Goal: Browse casually

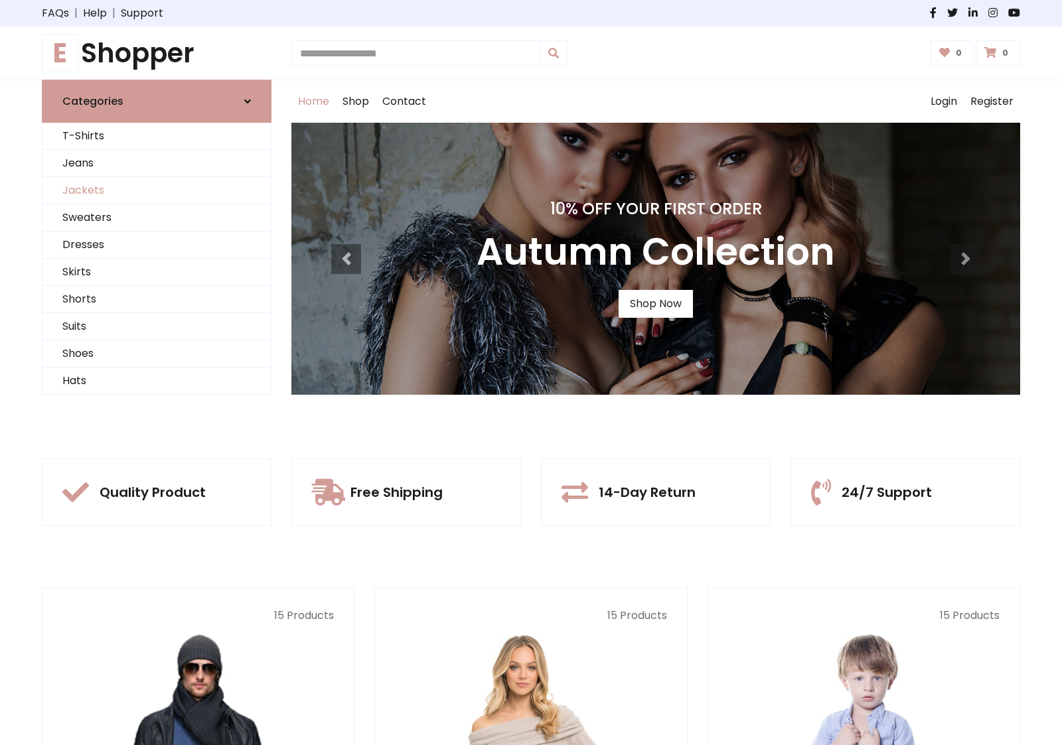
click at [157, 190] on link "Jackets" at bounding box center [156, 190] width 228 height 27
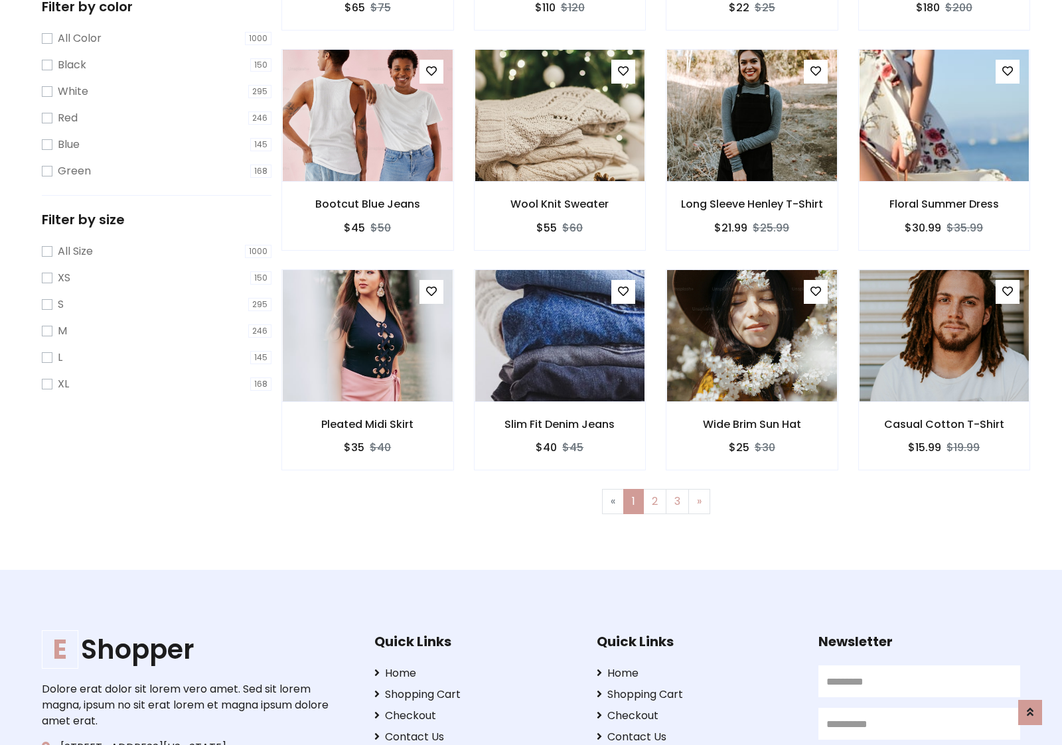
scroll to position [600, 0]
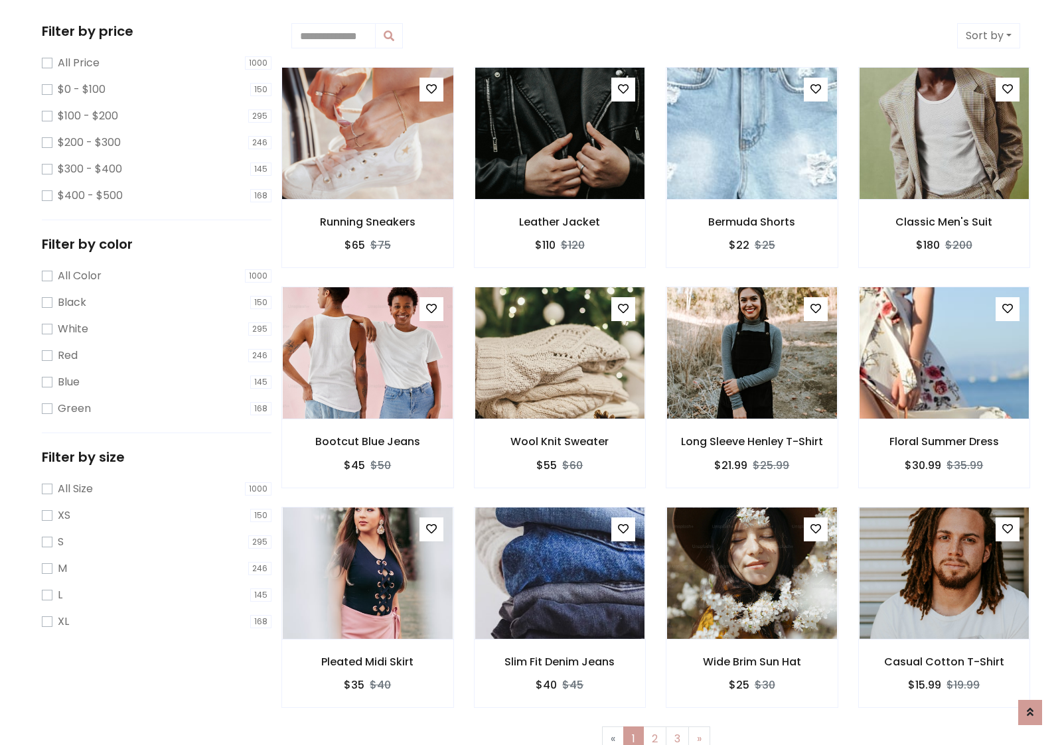
scroll to position [0, 0]
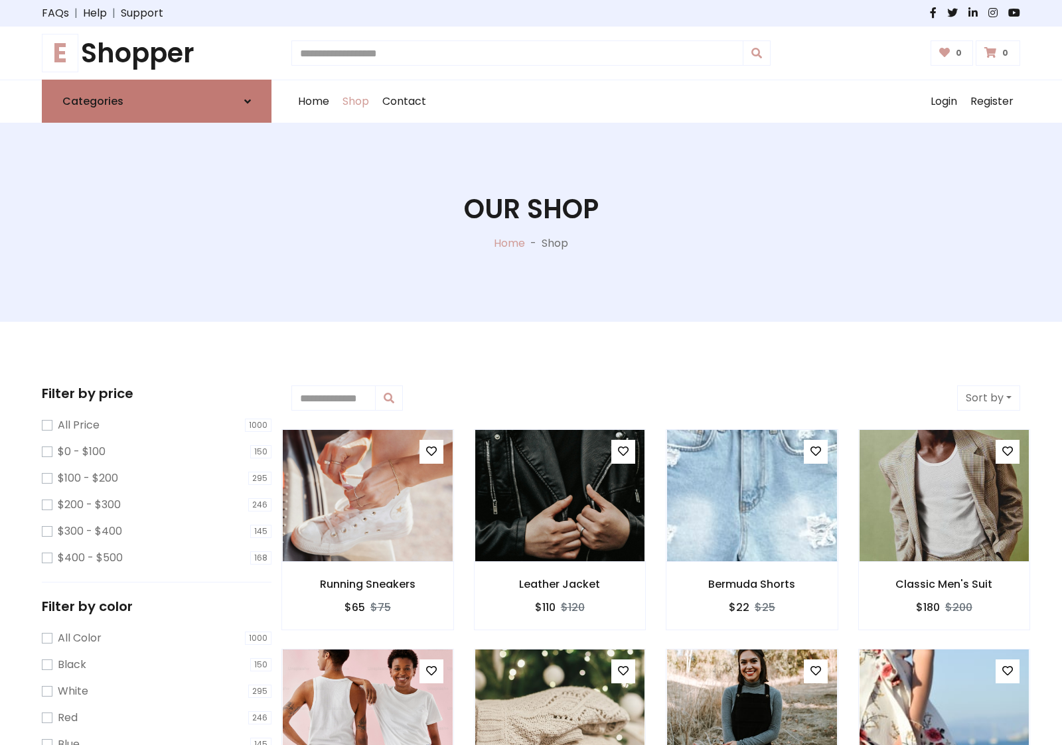
click at [157, 101] on link "Categories" at bounding box center [157, 101] width 230 height 43
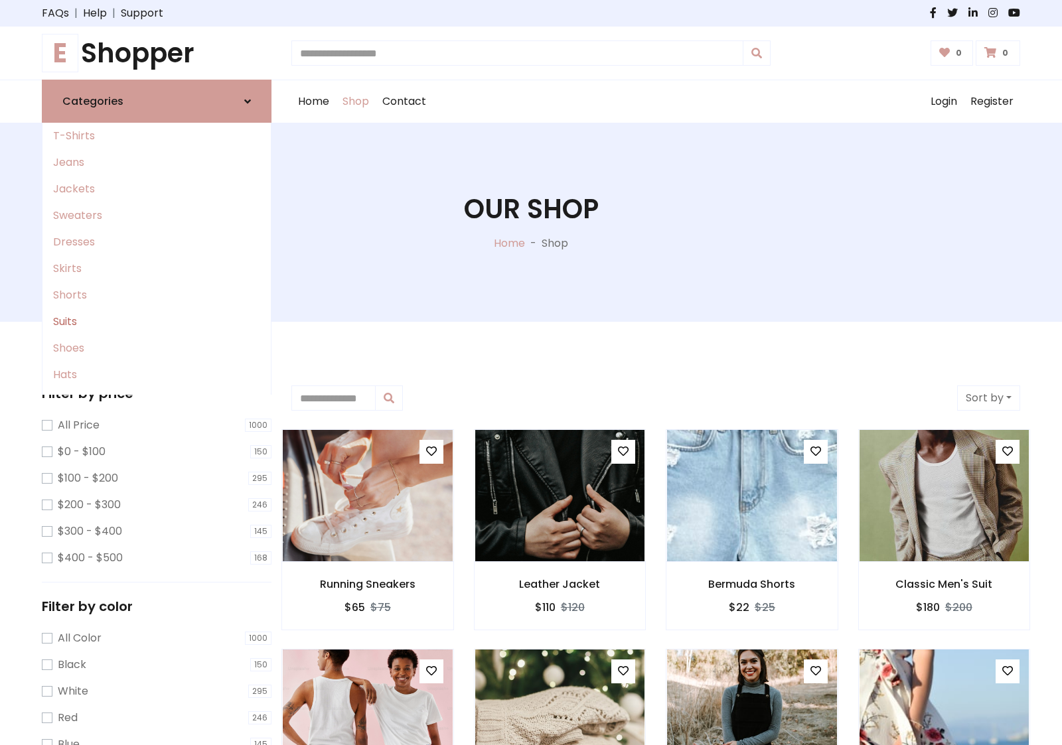
click at [157, 322] on link "Suits" at bounding box center [156, 322] width 228 height 27
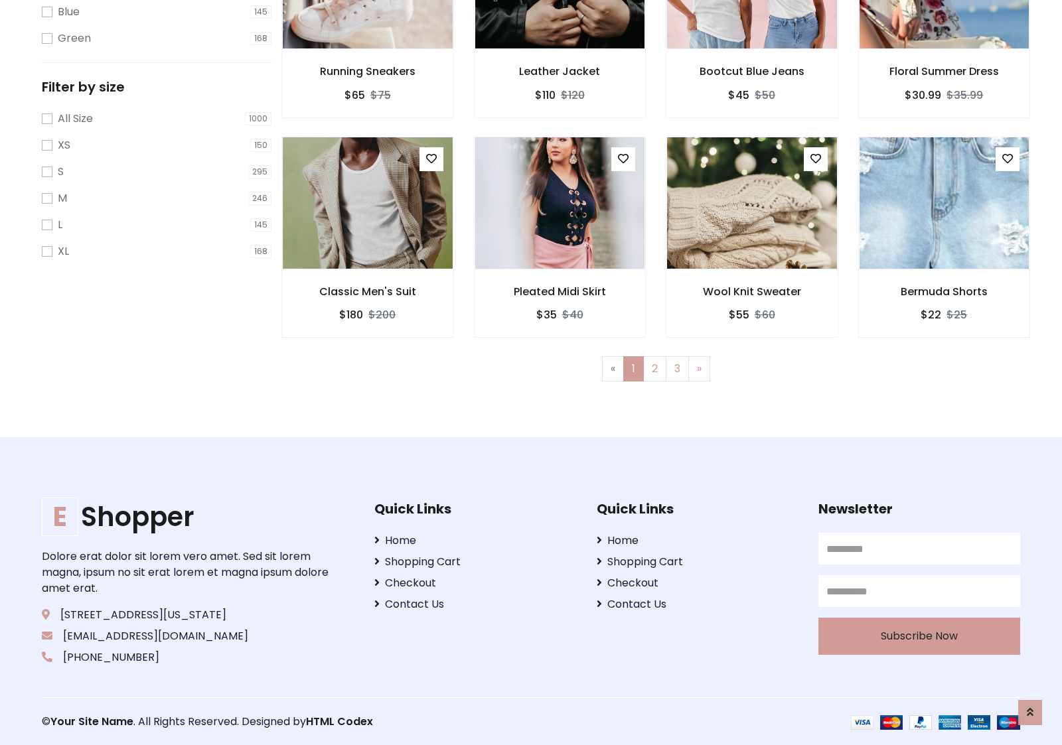
scroll to position [733, 0]
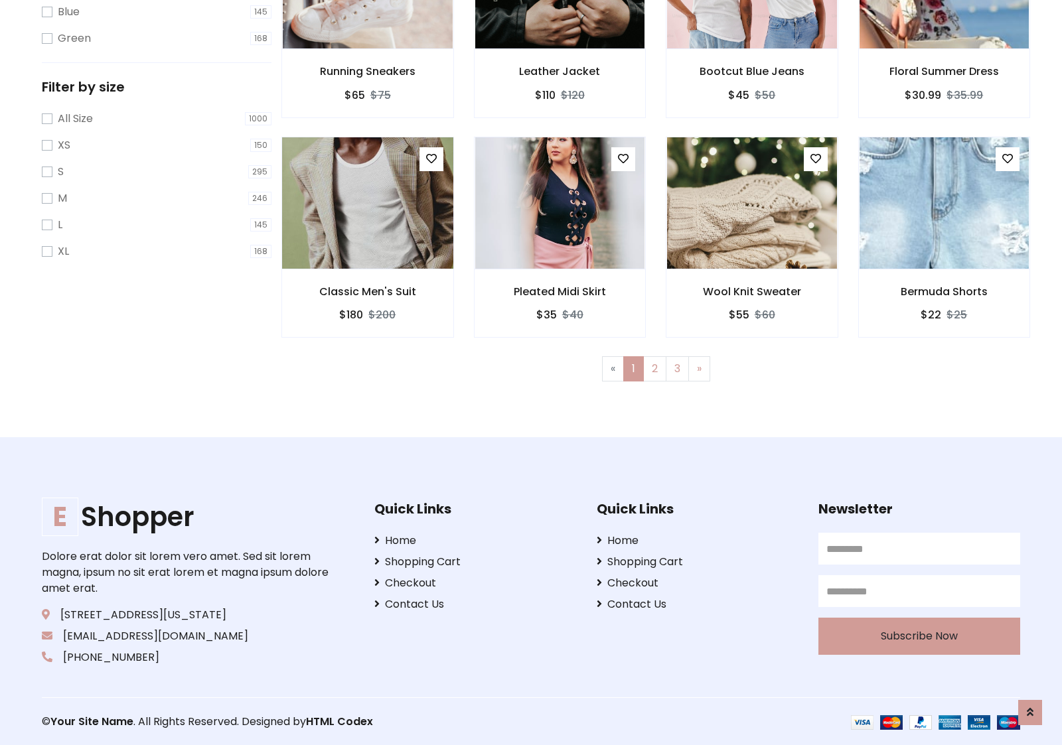
click at [367, 202] on img at bounding box center [367, 203] width 204 height 319
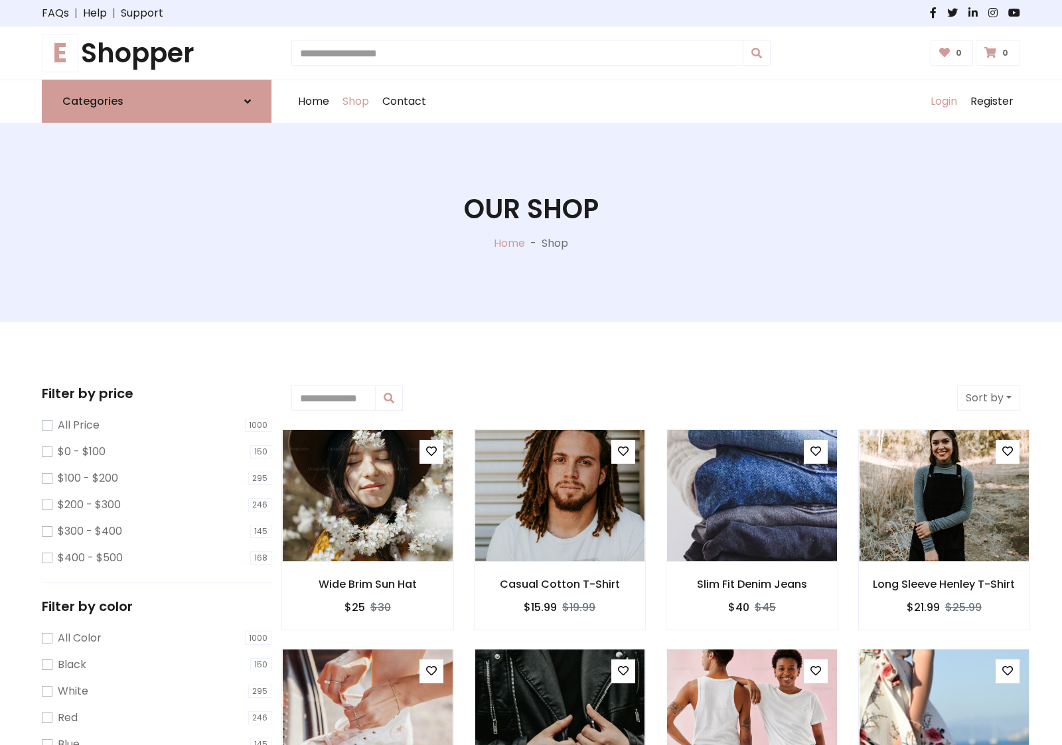
click at [943, 102] on link "Login" at bounding box center [944, 101] width 40 height 42
click at [248, 101] on icon at bounding box center [247, 101] width 7 height 11
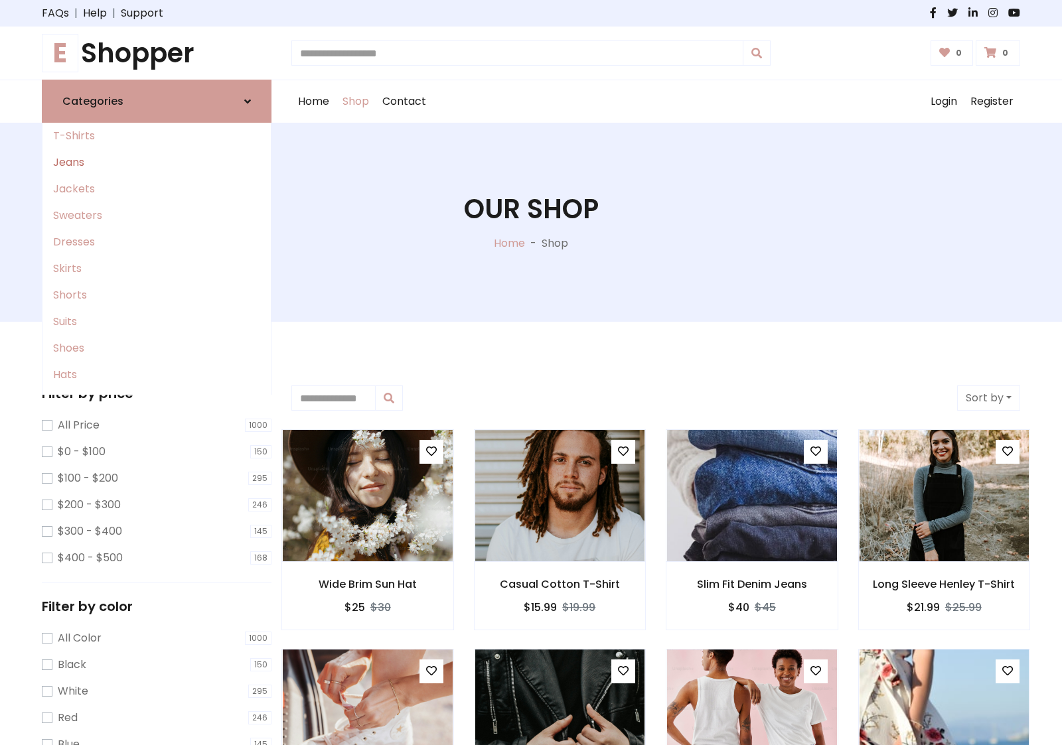
click at [157, 163] on link "Jeans" at bounding box center [156, 162] width 228 height 27
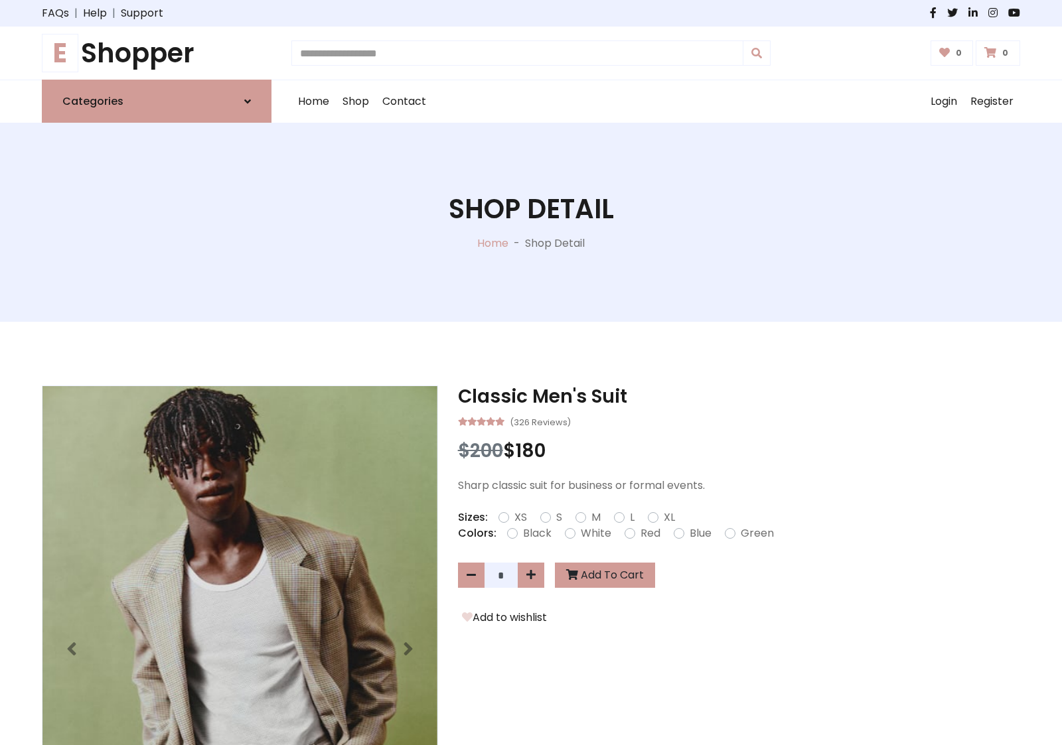
scroll to position [1072, 0]
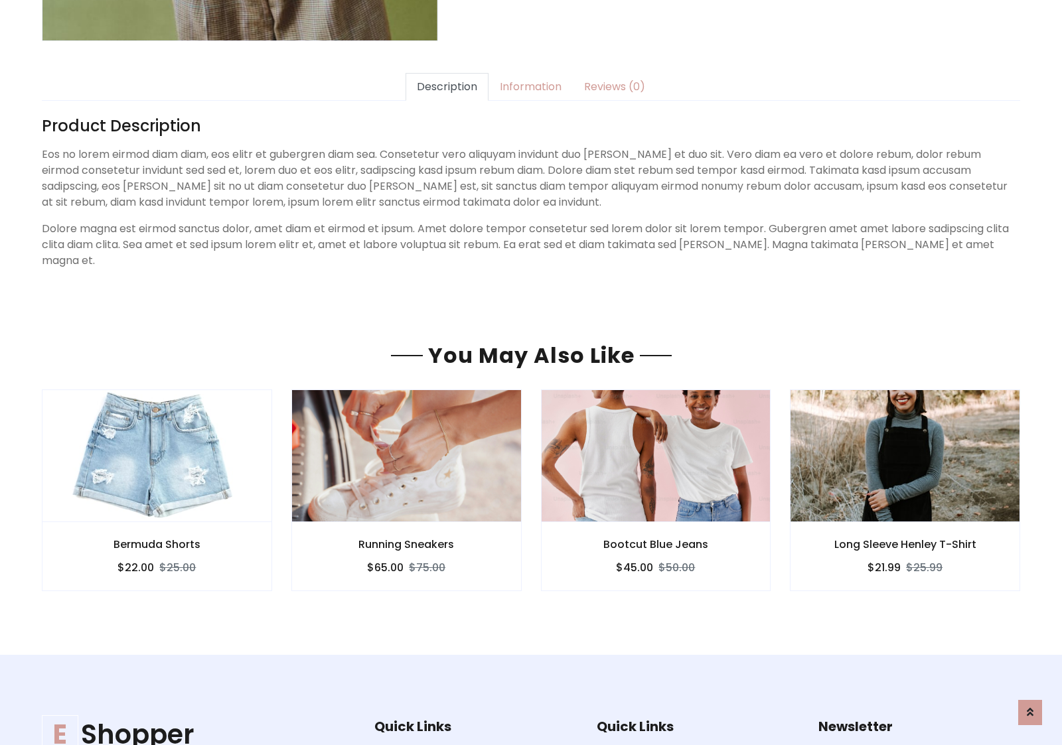
scroll to position [1072, 0]
